Goal: Obtain resource: Obtain resource

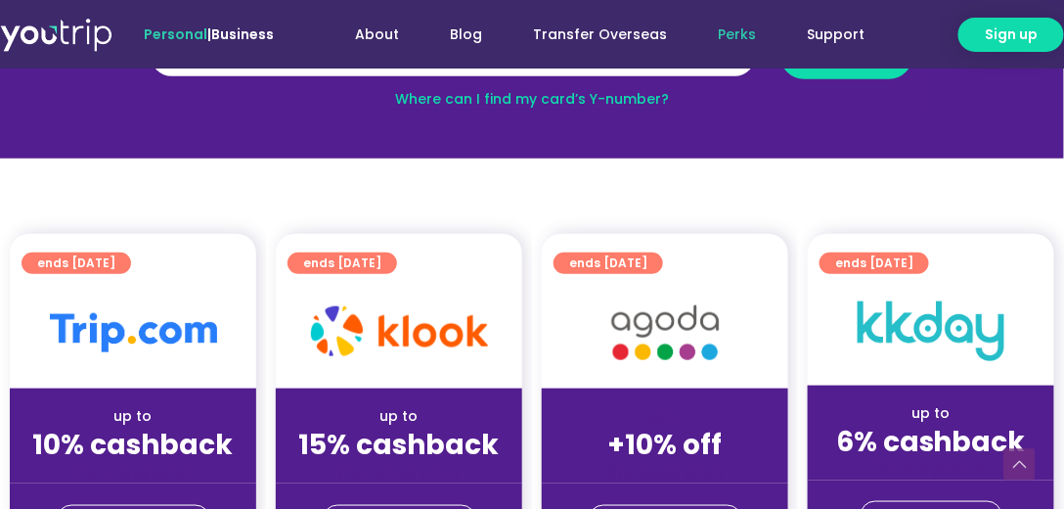
click at [373, 311] on img at bounding box center [399, 331] width 177 height 50
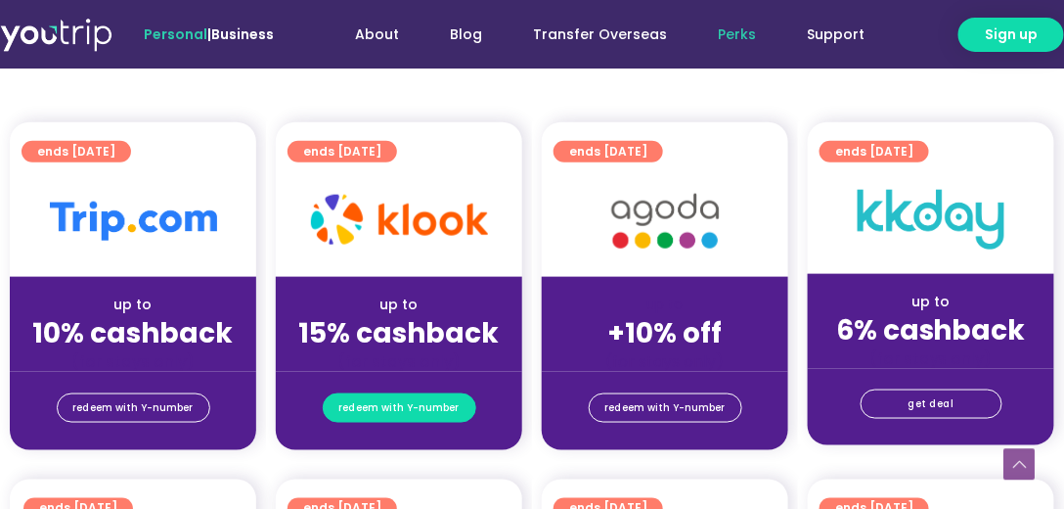
click at [384, 403] on span "redeem with Y-number" at bounding box center [400, 407] width 120 height 27
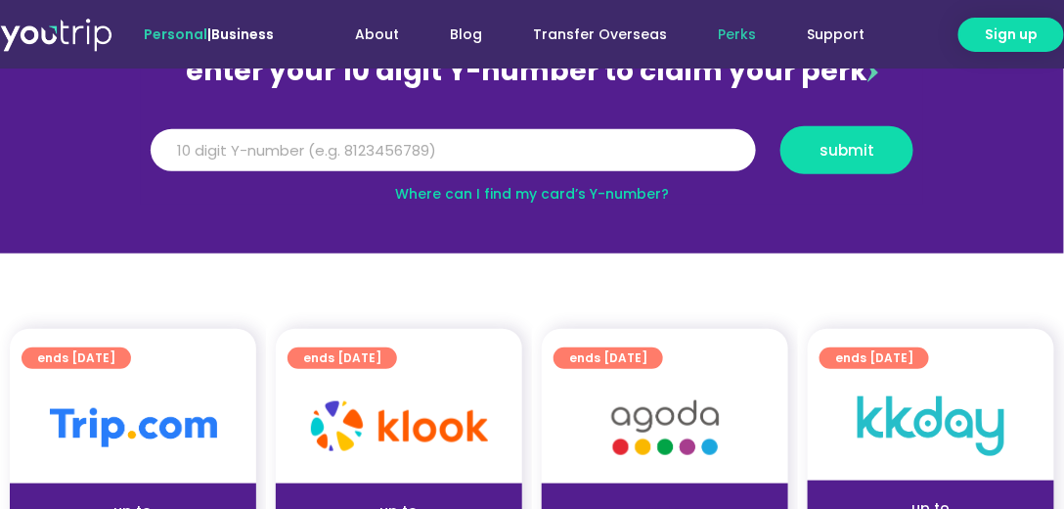
scroll to position [215, 0]
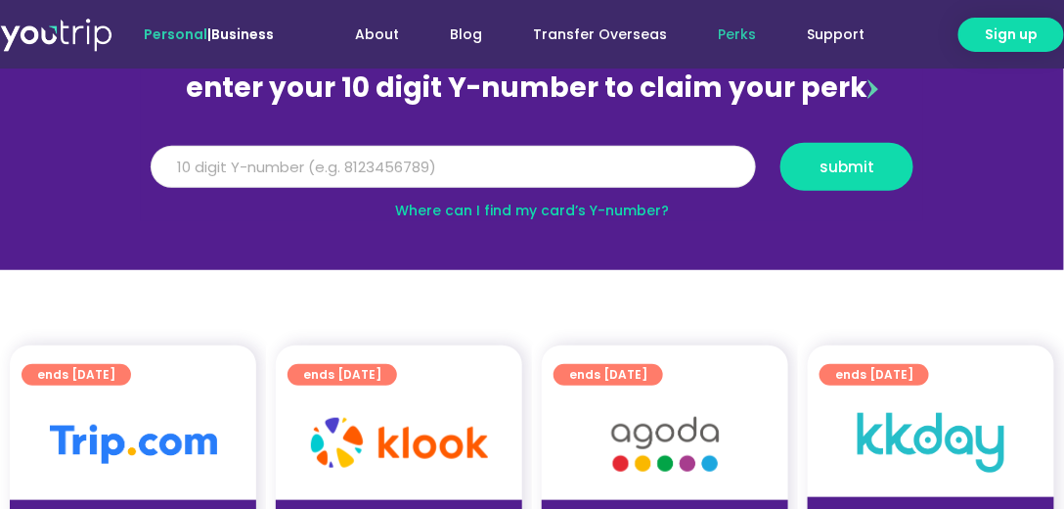
click at [411, 172] on input "Y Number" at bounding box center [454, 167] width 606 height 43
type input "8144761316"
click at [781, 143] on button "submit" at bounding box center [847, 167] width 133 height 48
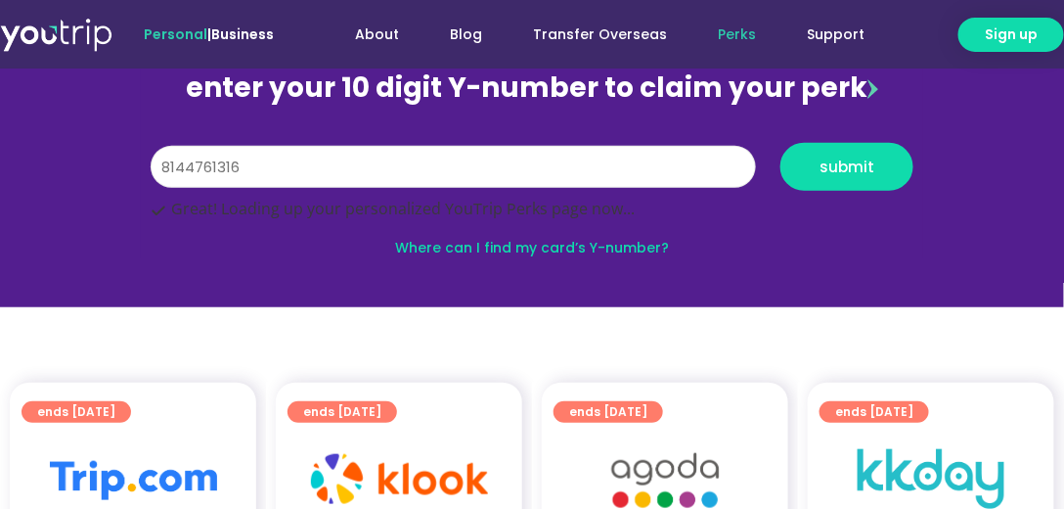
scroll to position [217, 0]
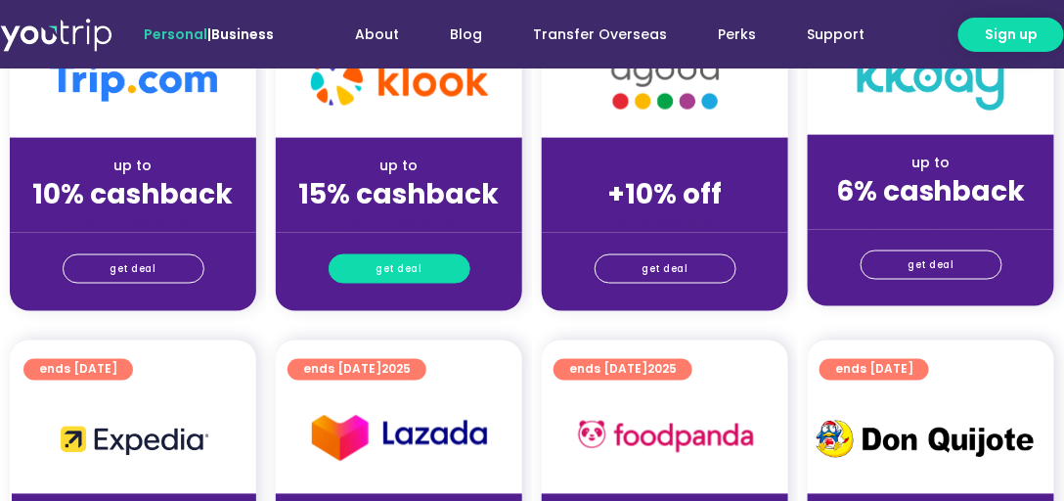
scroll to position [614, 0]
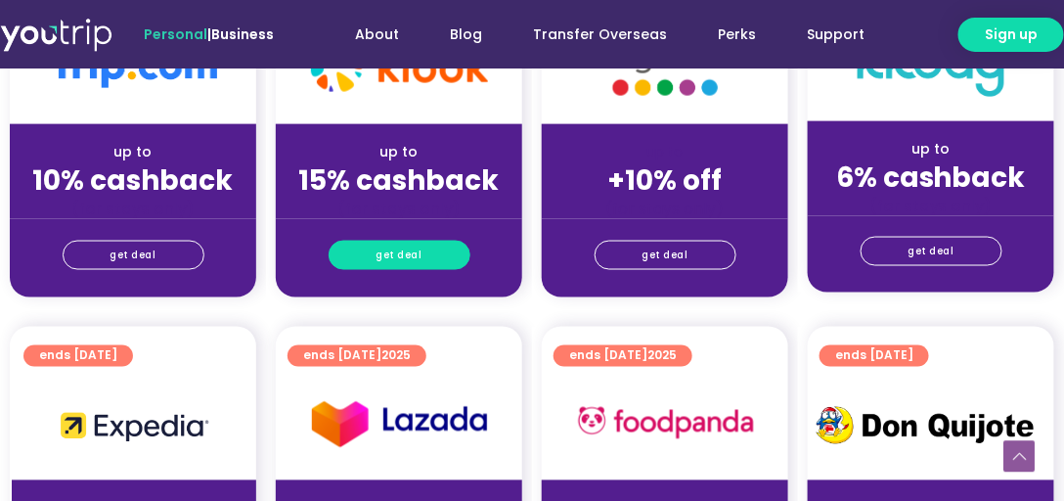
click at [402, 250] on span "get deal" at bounding box center [400, 255] width 46 height 27
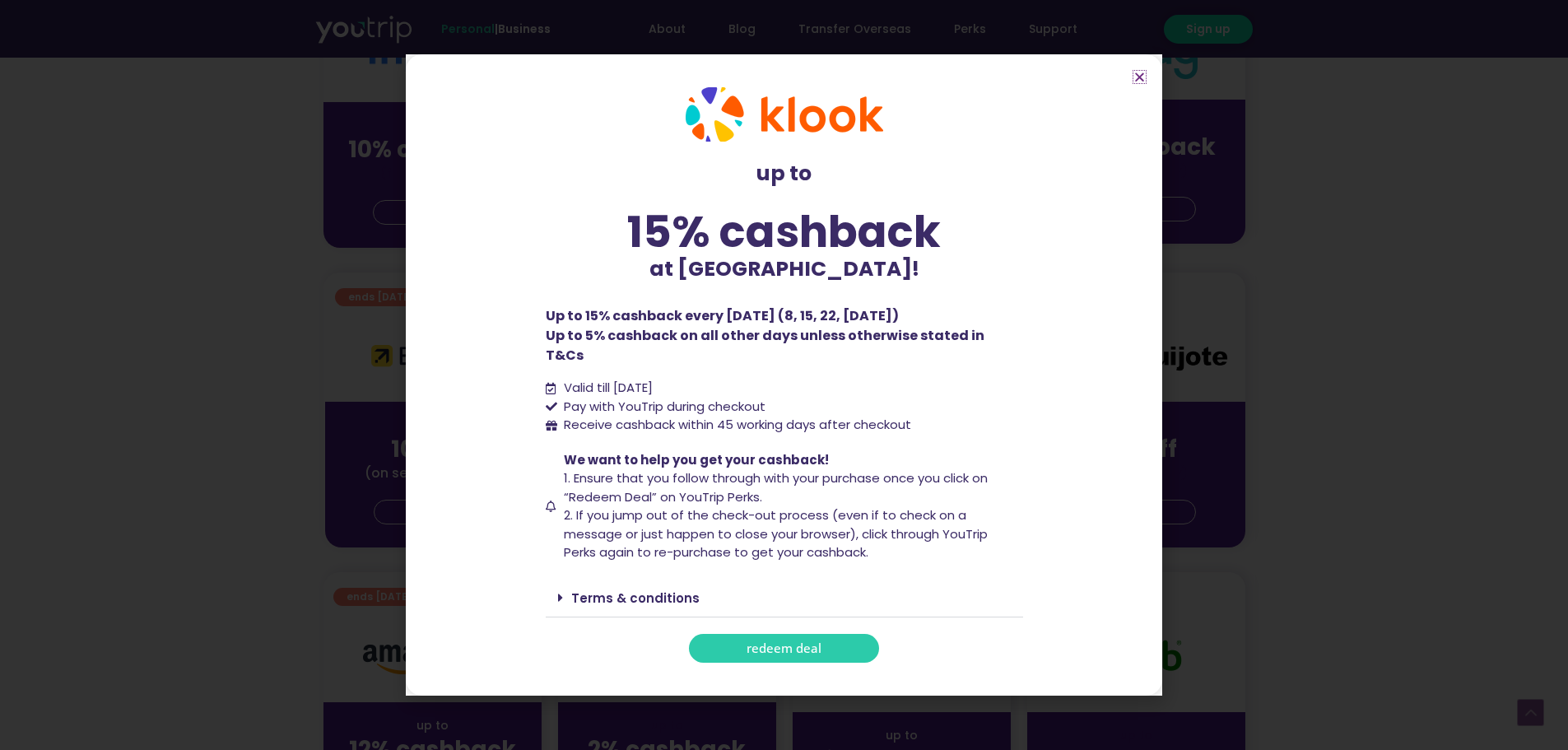
scroll to position [521, 0]
